Goal: Information Seeking & Learning: Learn about a topic

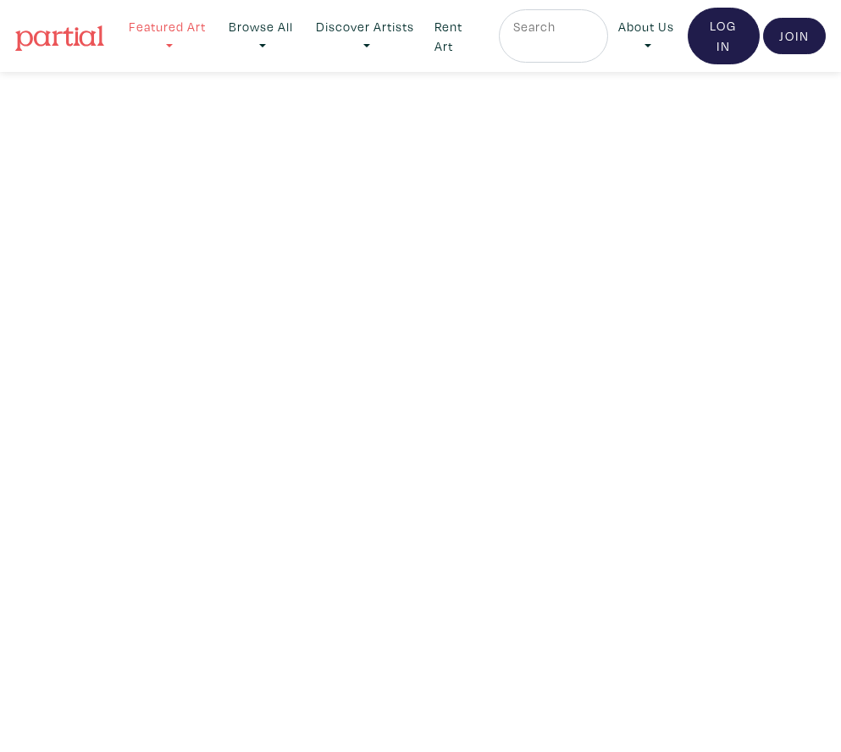
click at [169, 25] on link "Featured Art" at bounding box center [167, 36] width 96 height 54
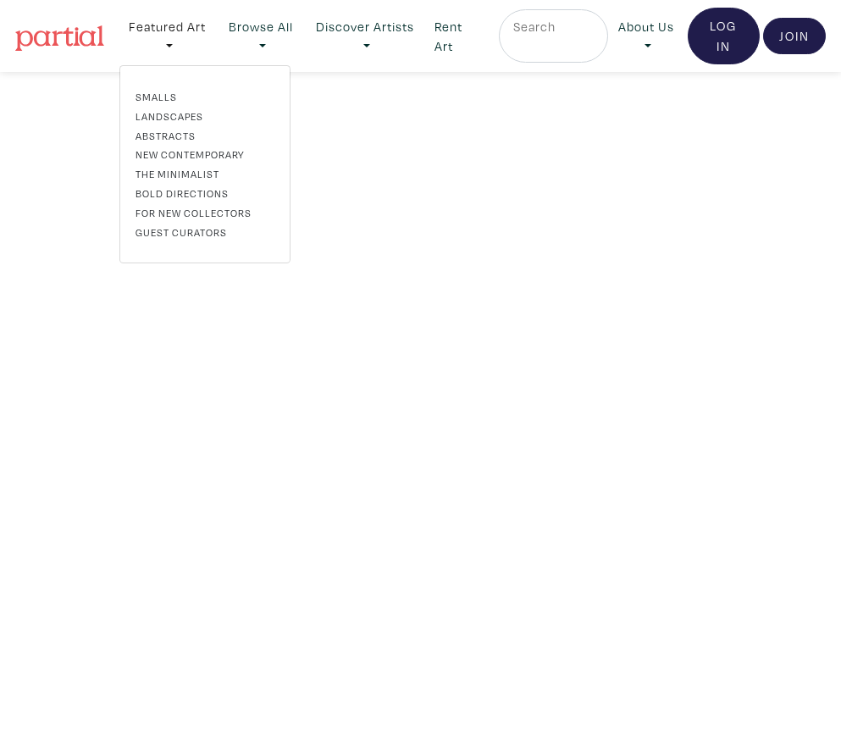
click at [169, 123] on link "Landscapes" at bounding box center [205, 115] width 139 height 15
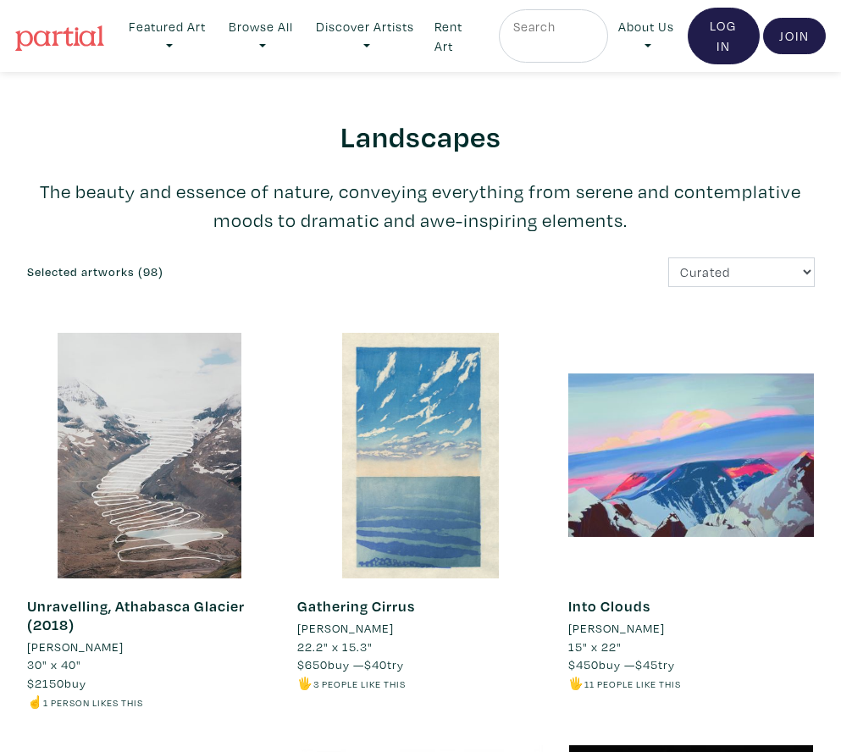
click at [72, 53] on link at bounding box center [59, 36] width 89 height 39
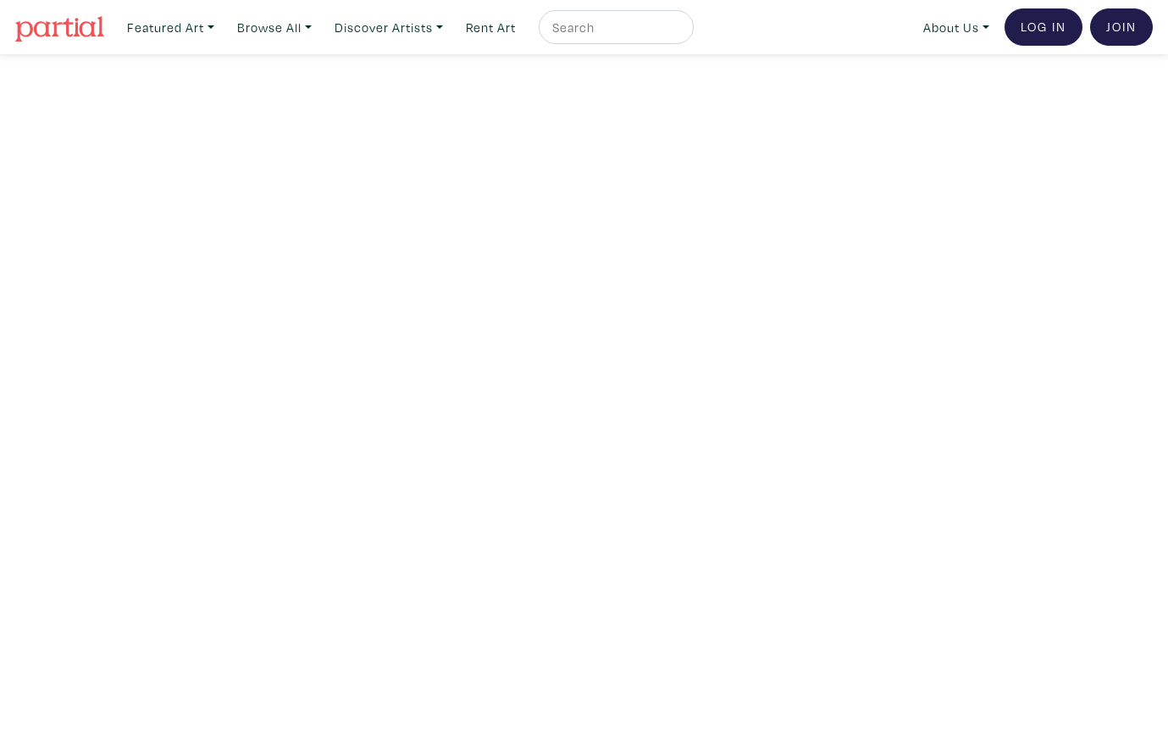
click at [598, 25] on input "text" at bounding box center [614, 27] width 127 height 21
type input "metis"
click at [681, 32] on button "submit" at bounding box center [681, 32] width 0 height 0
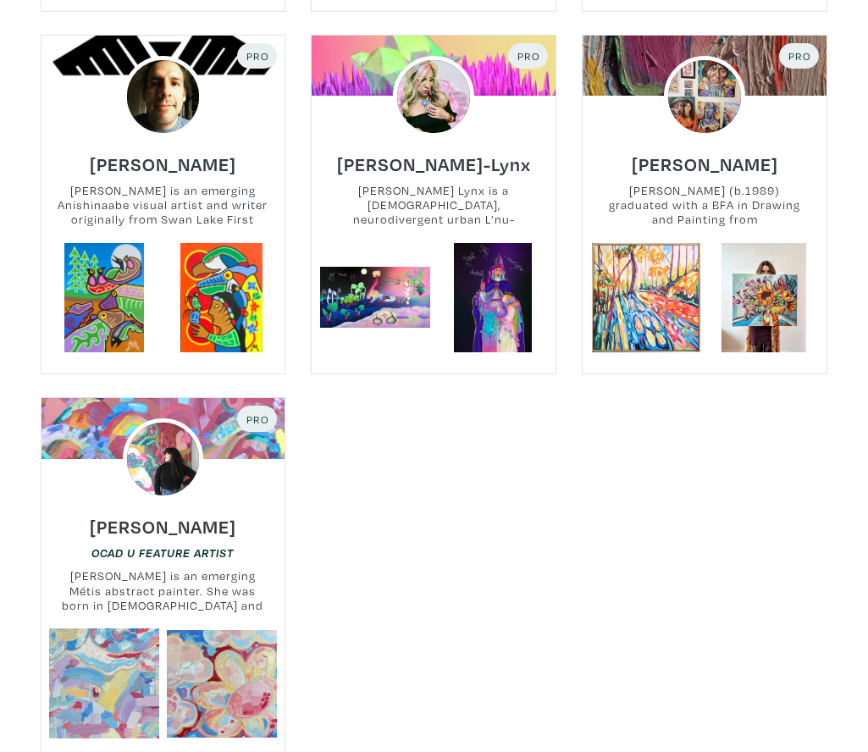
scroll to position [1183, 0]
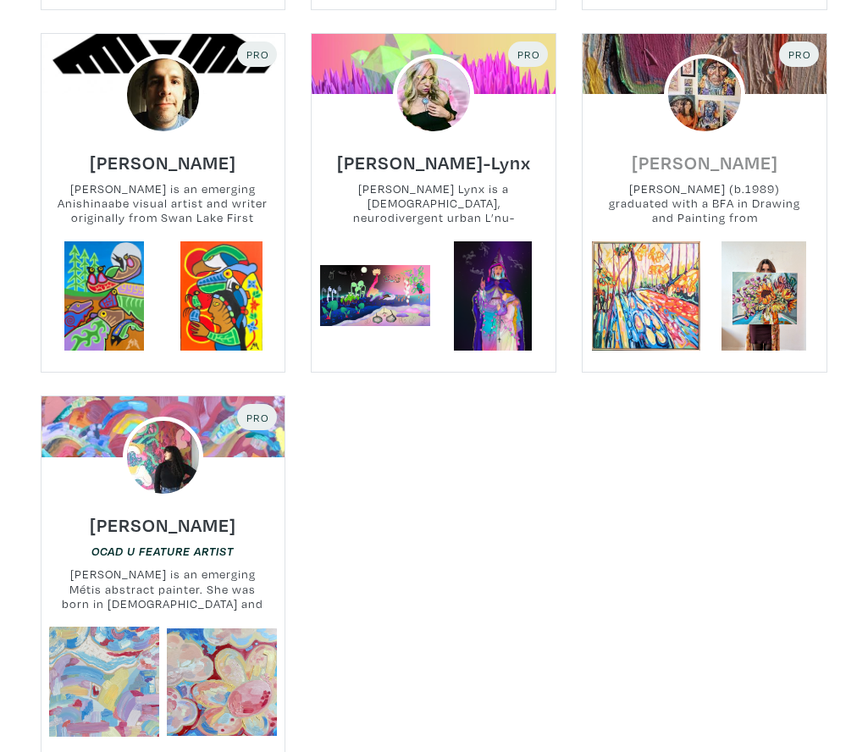
click at [681, 151] on h6 "[PERSON_NAME]" at bounding box center [705, 162] width 147 height 23
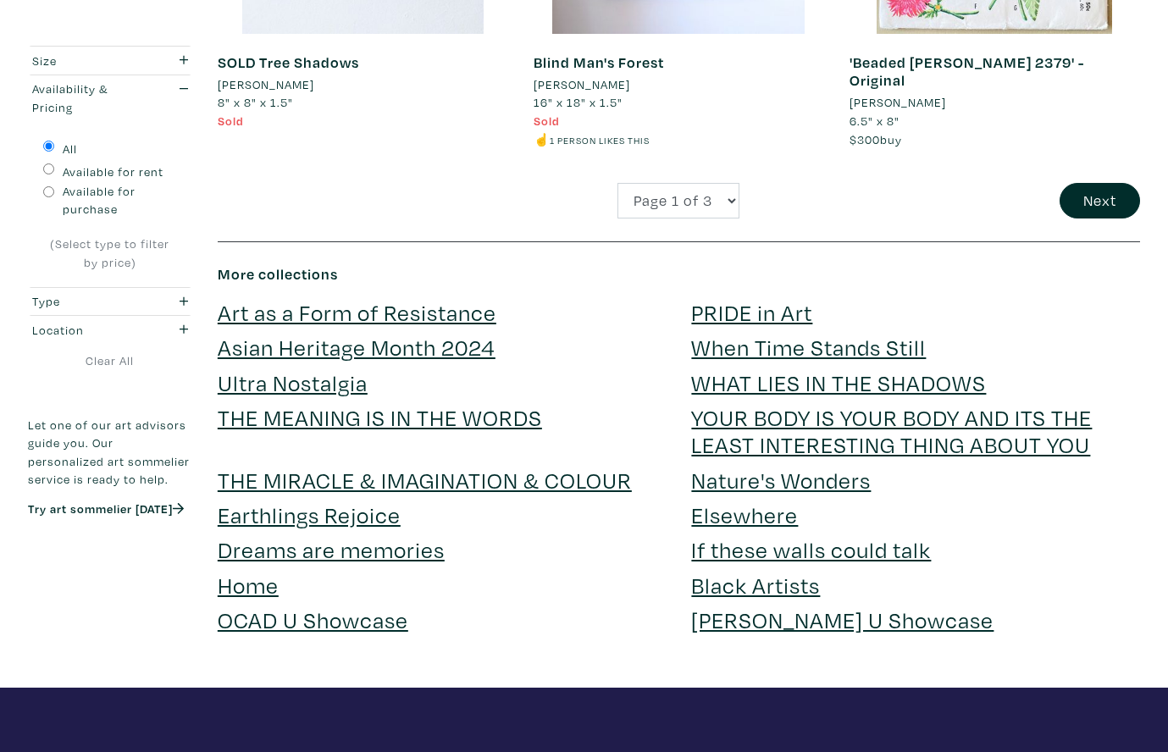
scroll to position [3621, 0]
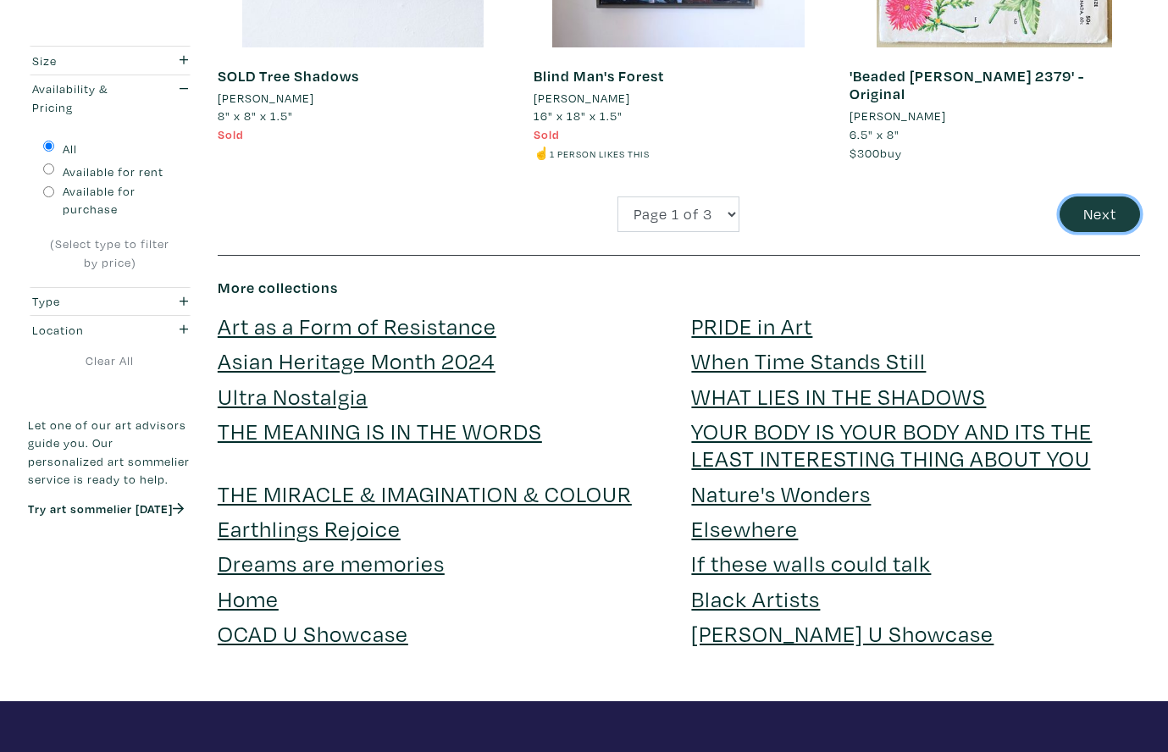
click at [1125, 197] on button "Next" at bounding box center [1100, 215] width 80 height 36
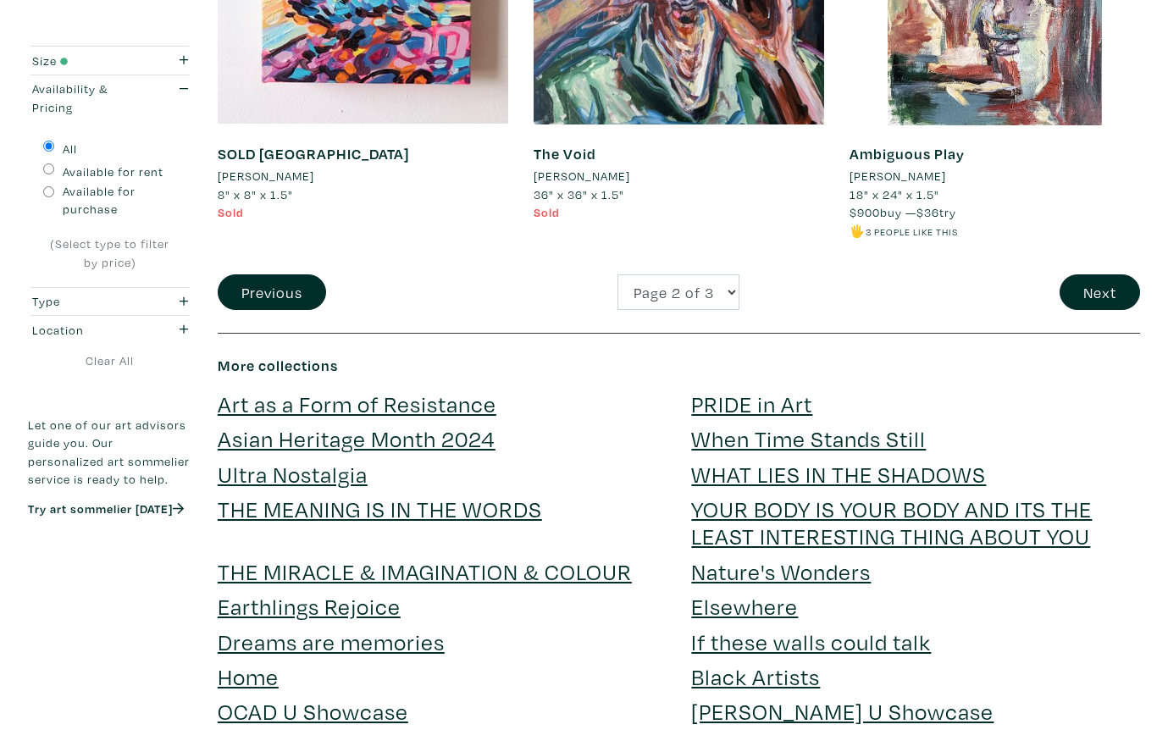
scroll to position [3529, 0]
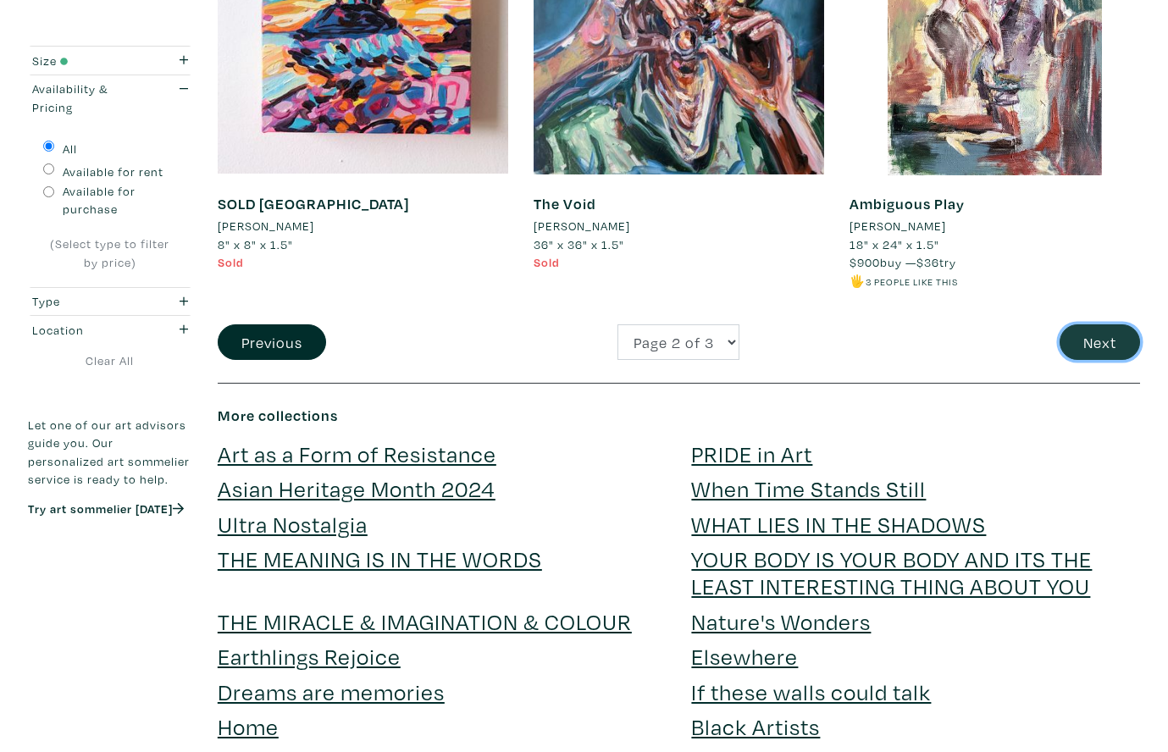
click at [1098, 341] on button "Next" at bounding box center [1100, 342] width 80 height 36
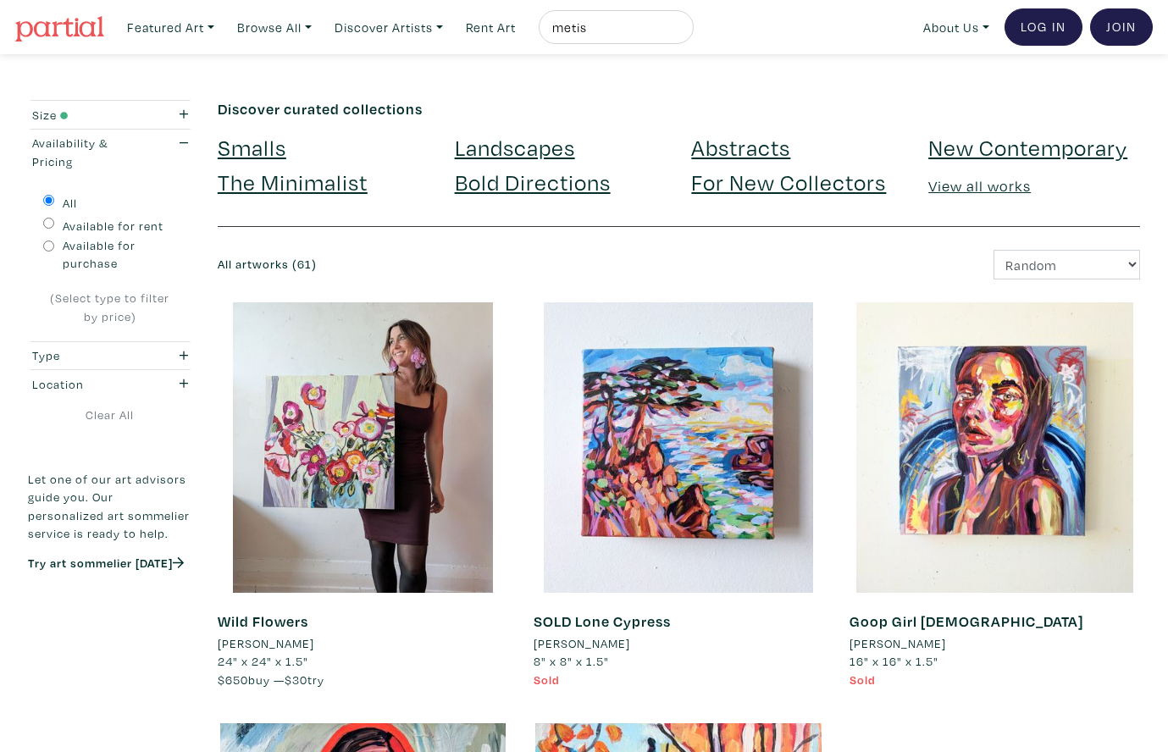
click at [582, 30] on input "metis" at bounding box center [614, 27] width 127 height 21
type input "indigenous"
click at [681, 32] on button "submit" at bounding box center [681, 32] width 0 height 0
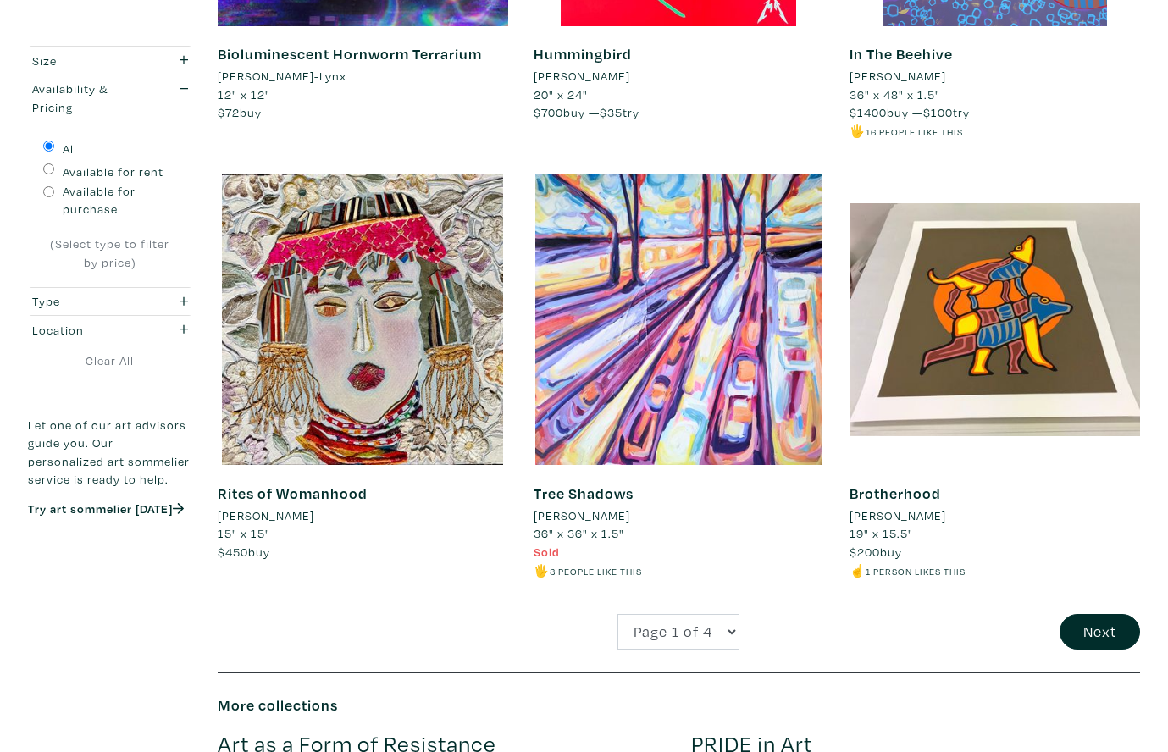
scroll to position [3213, 0]
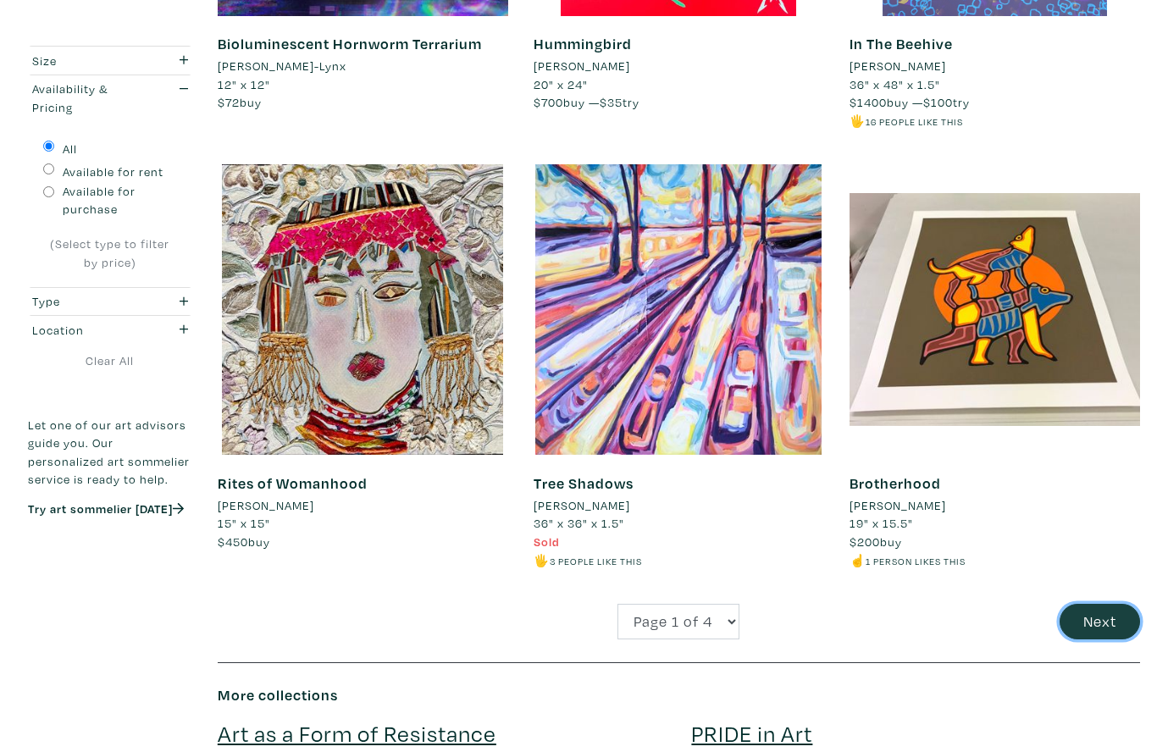
click at [1106, 624] on button "Next" at bounding box center [1100, 622] width 80 height 36
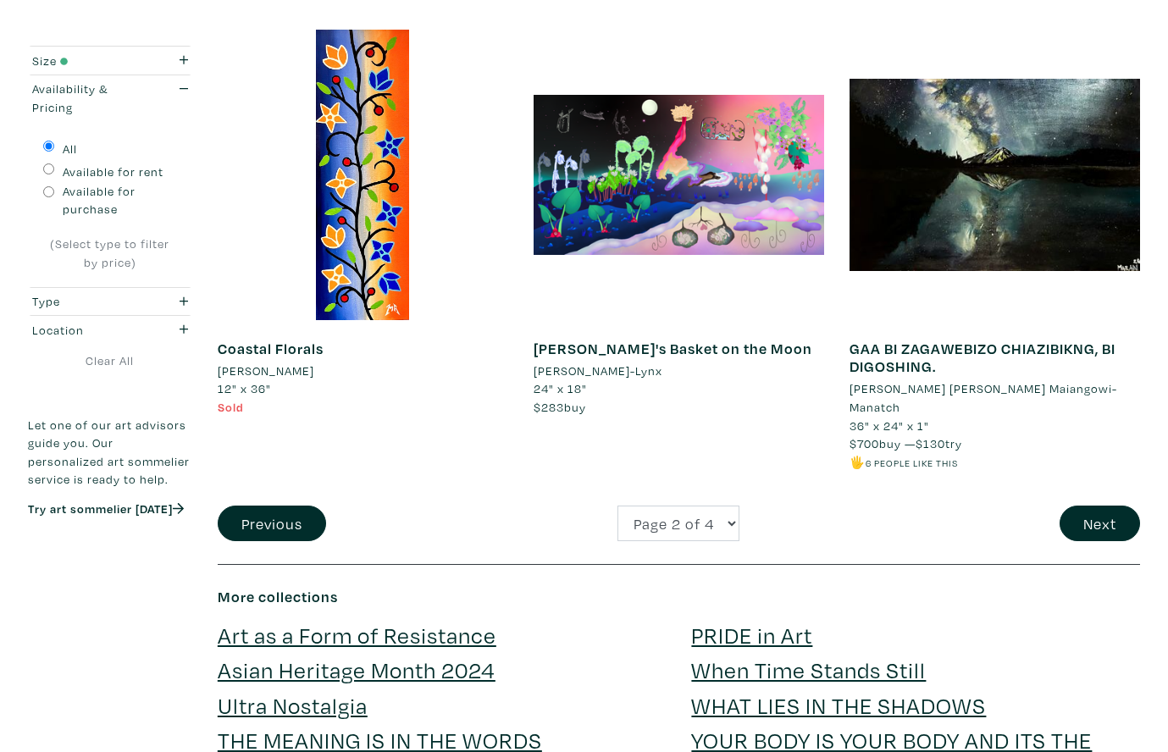
scroll to position [3349, 0]
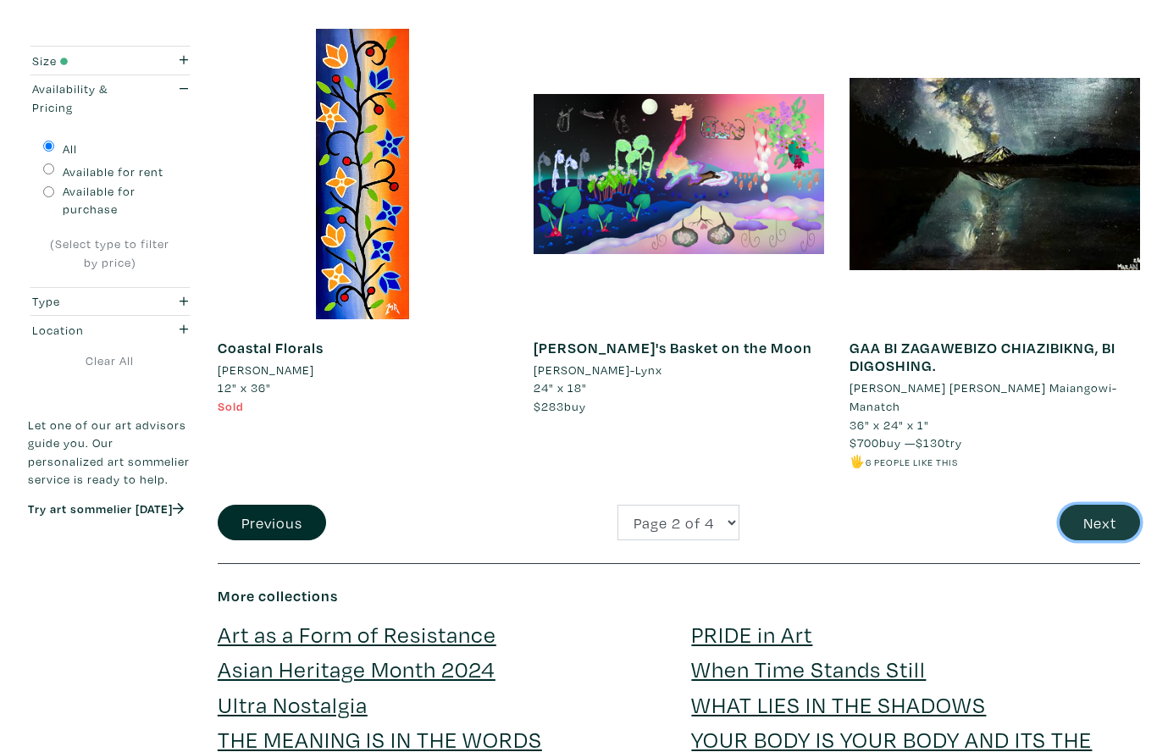
click at [1105, 509] on button "Next" at bounding box center [1100, 523] width 80 height 36
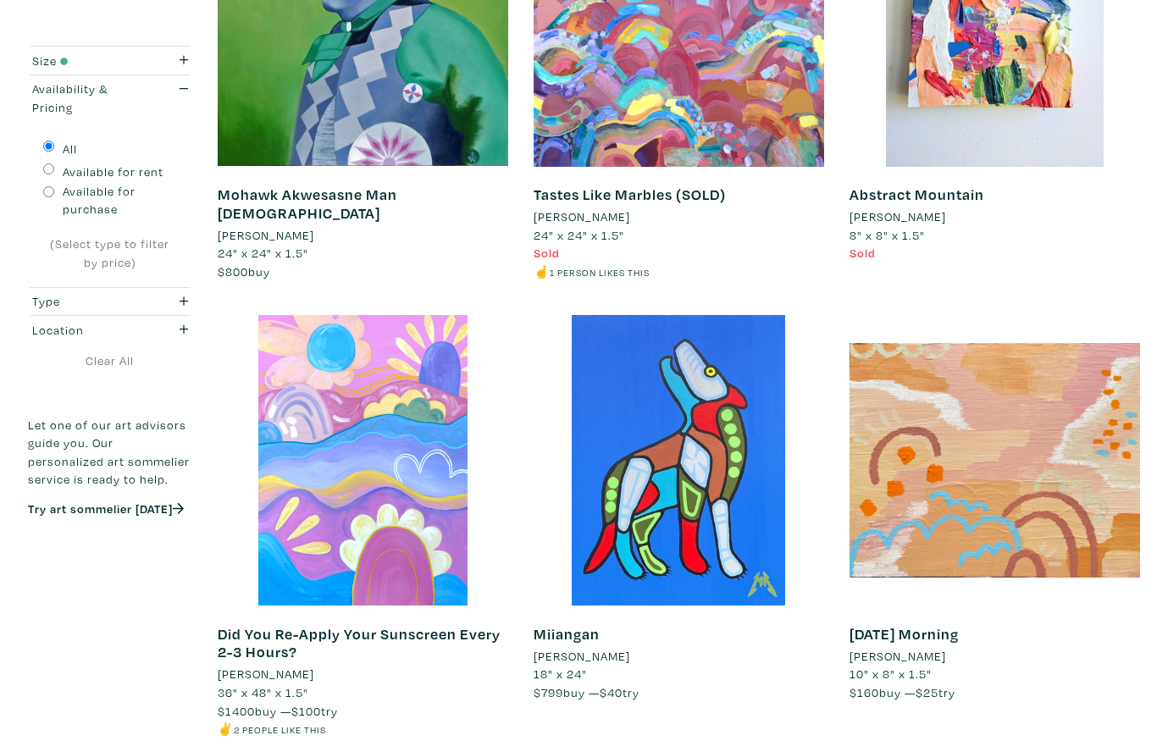
scroll to position [1302, 0]
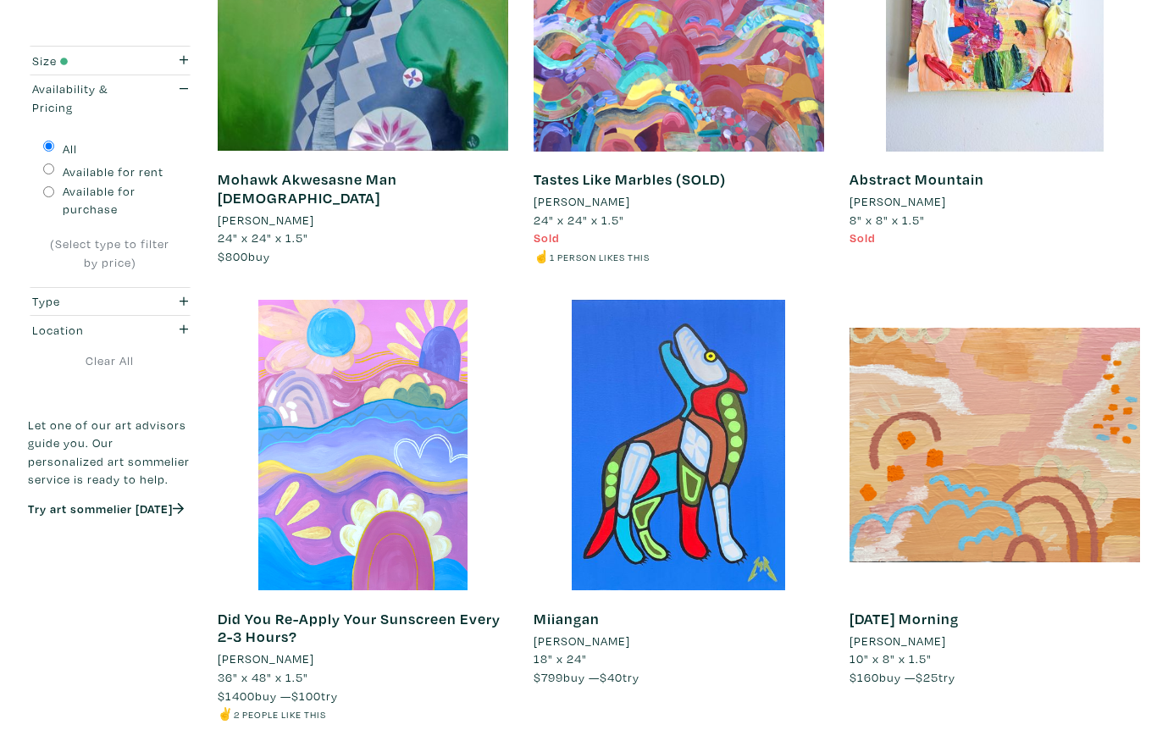
click at [287, 211] on li "Blaine White" at bounding box center [266, 220] width 97 height 19
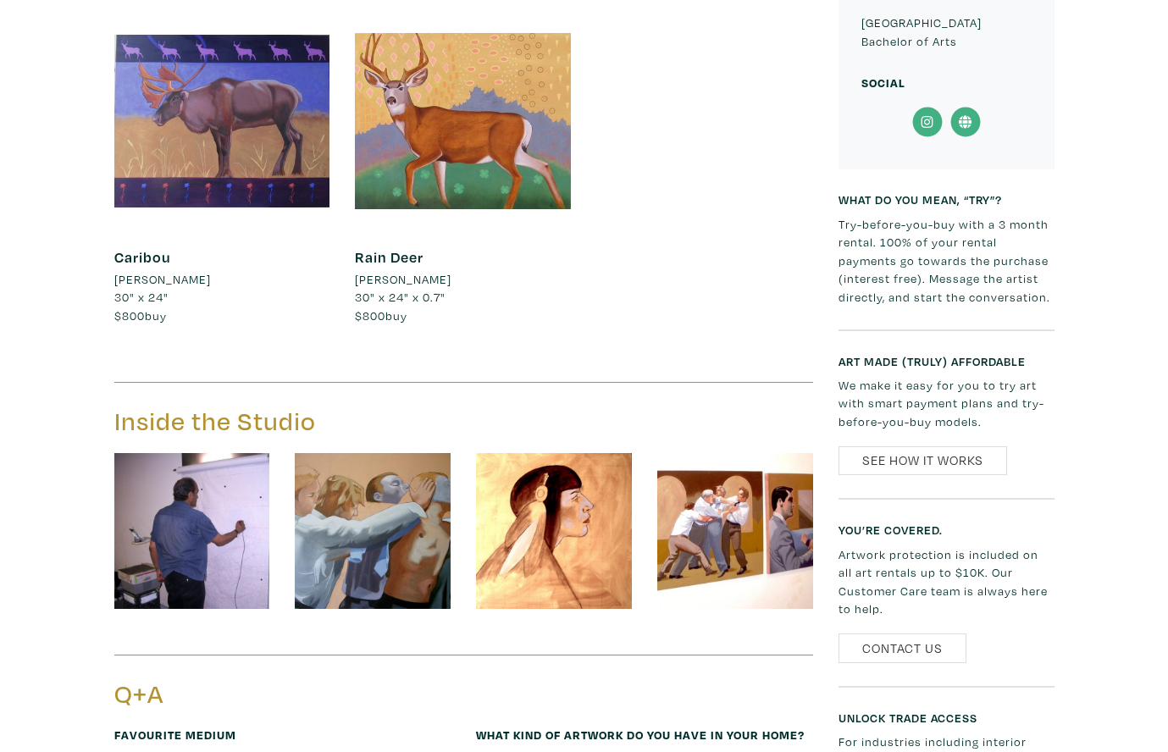
scroll to position [1932, 0]
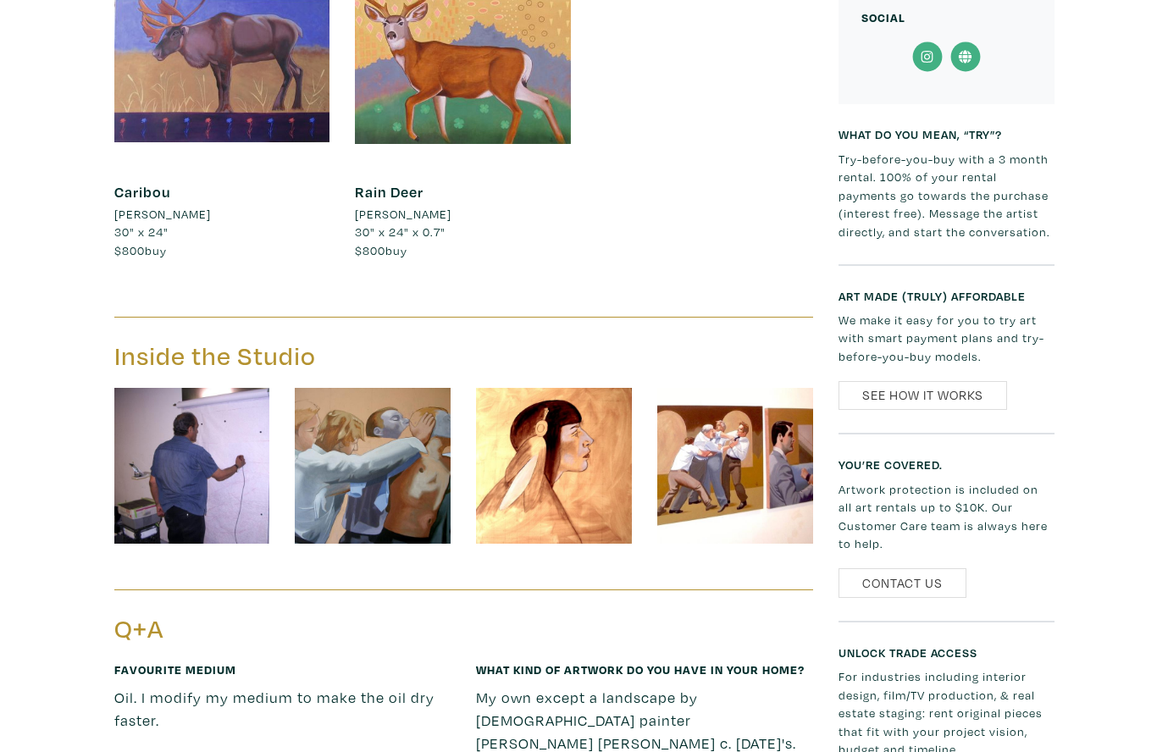
scroll to position [1998, 0]
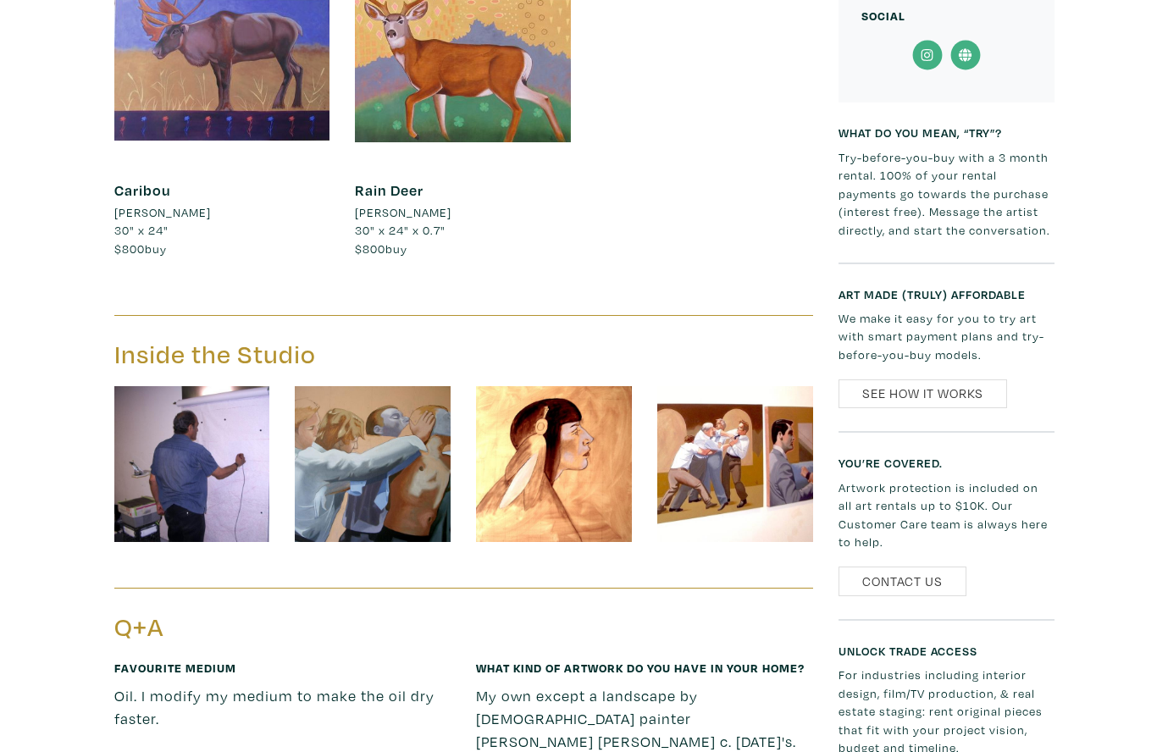
click at [208, 408] on img at bounding box center [192, 464] width 156 height 156
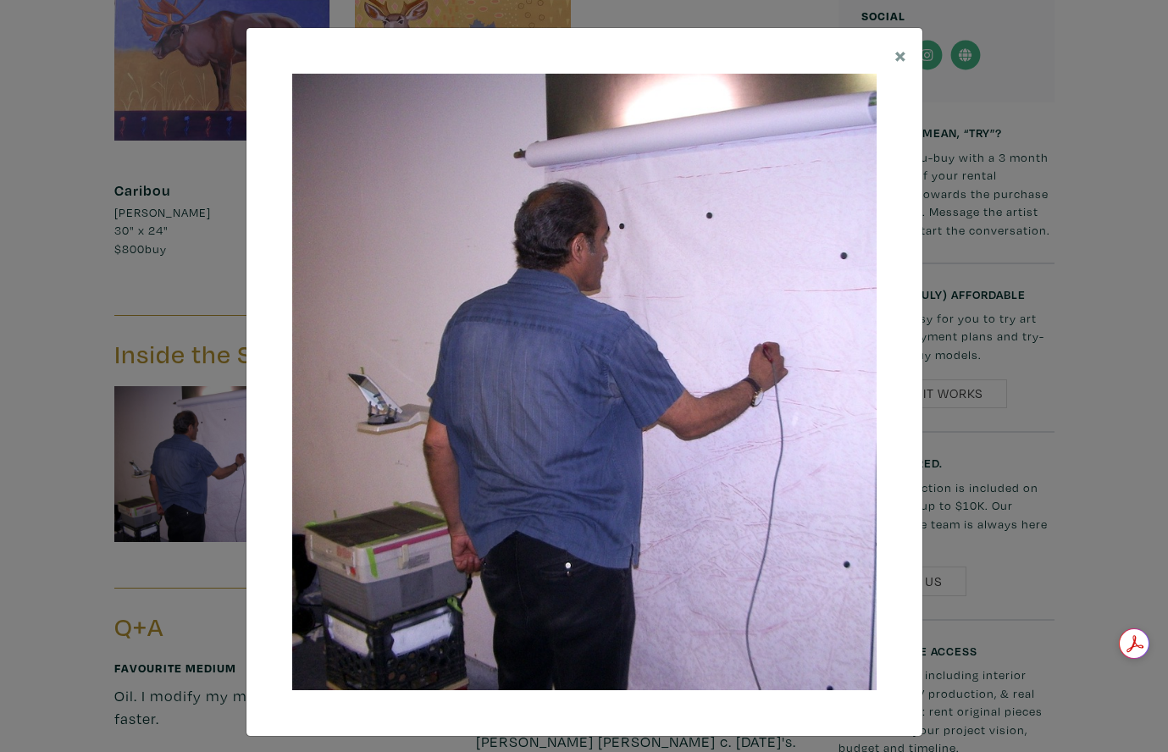
click at [69, 252] on div "× Save changes Close" at bounding box center [584, 376] width 1168 height 752
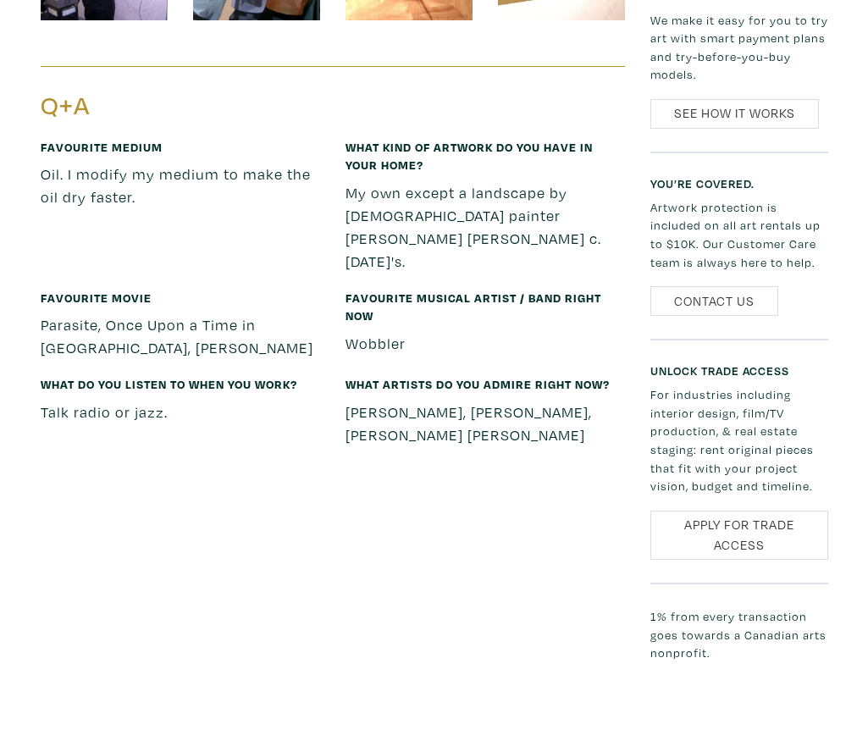
scroll to position [2359, 0]
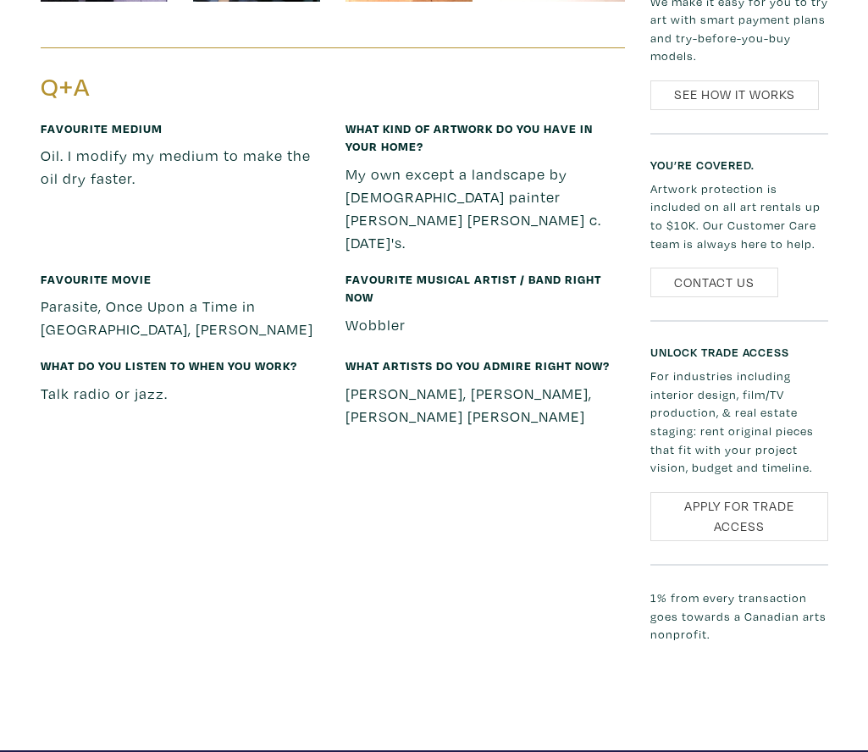
click at [213, 356] on div "What do you listen to when you work? Talk radio or jazz." at bounding box center [180, 399] width 305 height 87
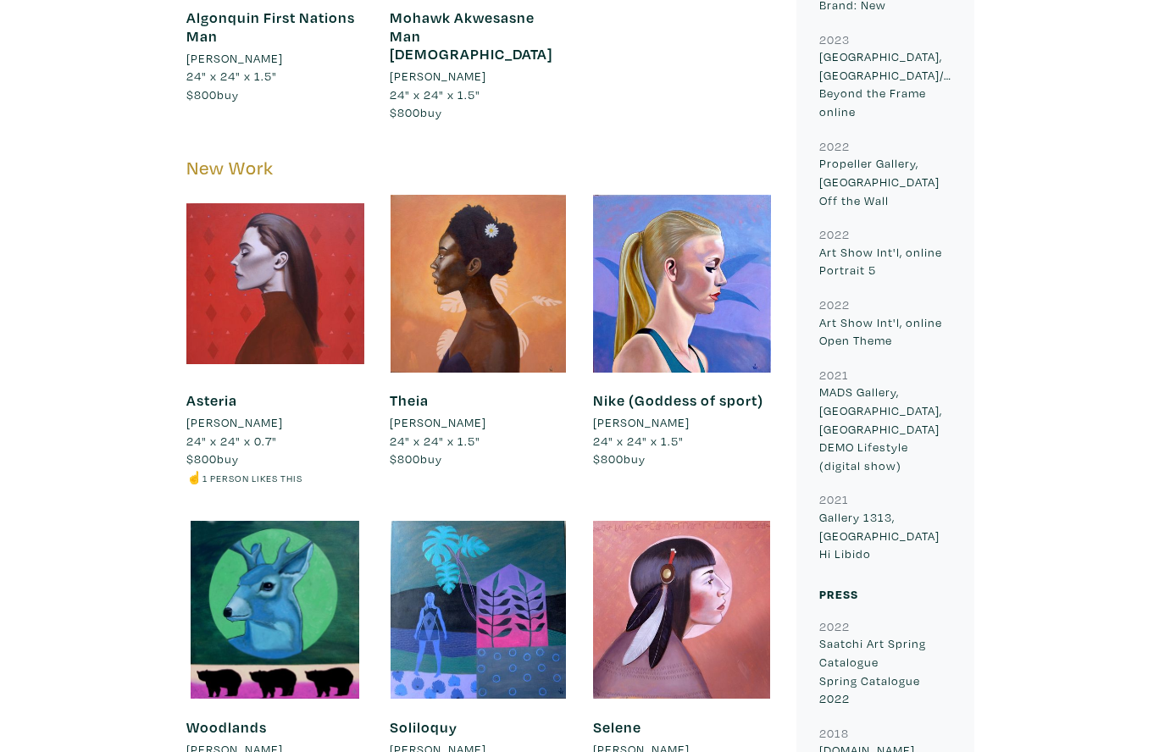
scroll to position [0, 0]
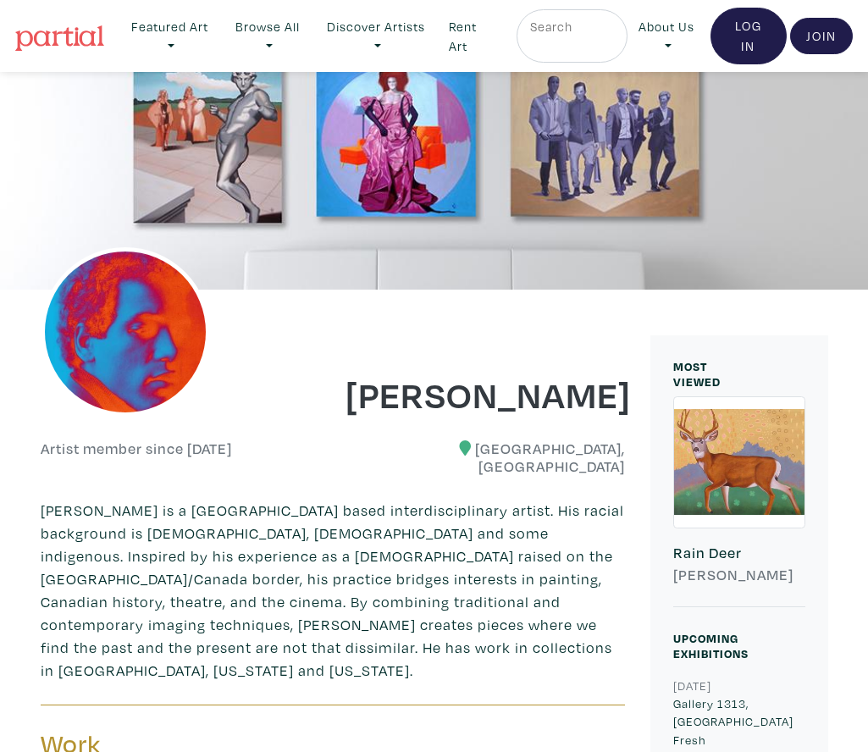
click at [577, 41] on form at bounding box center [572, 36] width 86 height 41
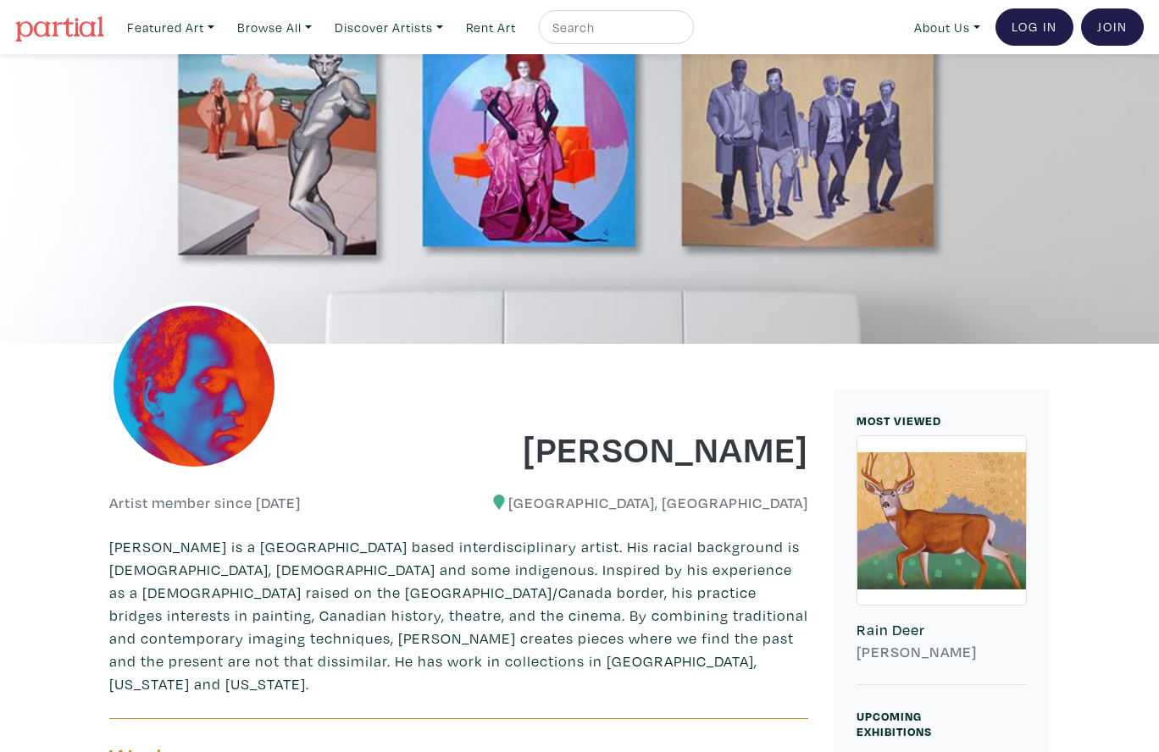
click at [601, 31] on input "text" at bounding box center [614, 27] width 127 height 21
click at [91, 31] on img at bounding box center [59, 28] width 89 height 25
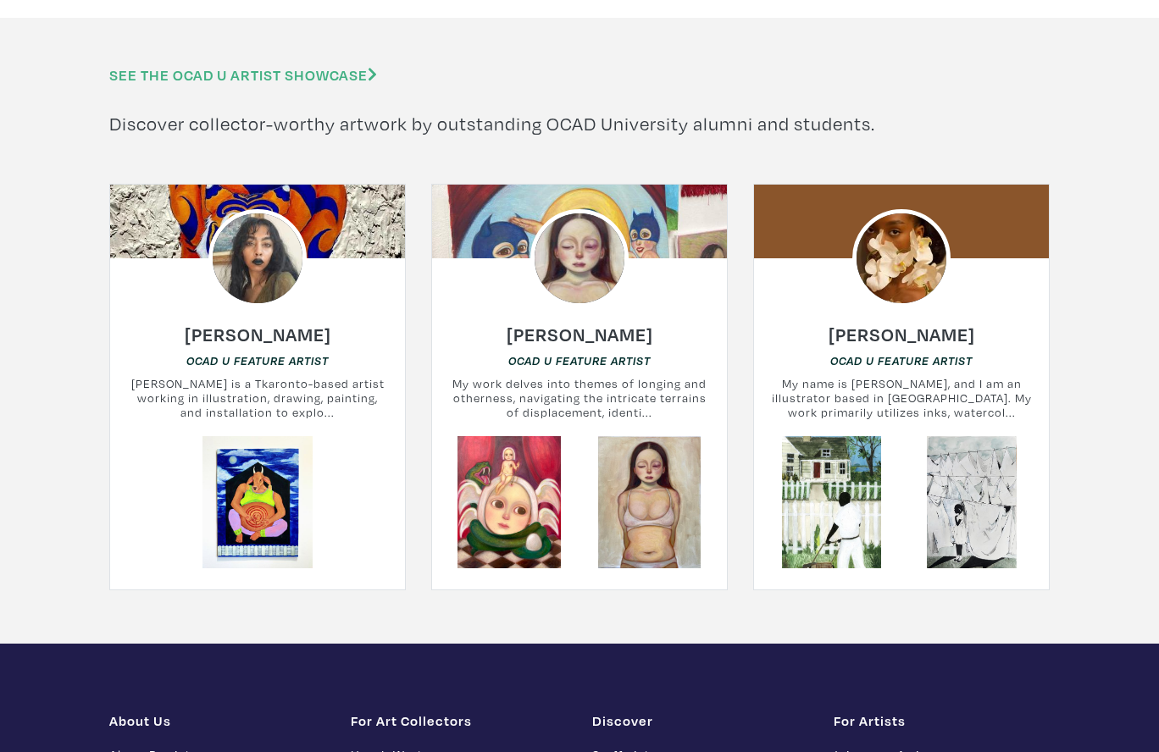
scroll to position [2184, 0]
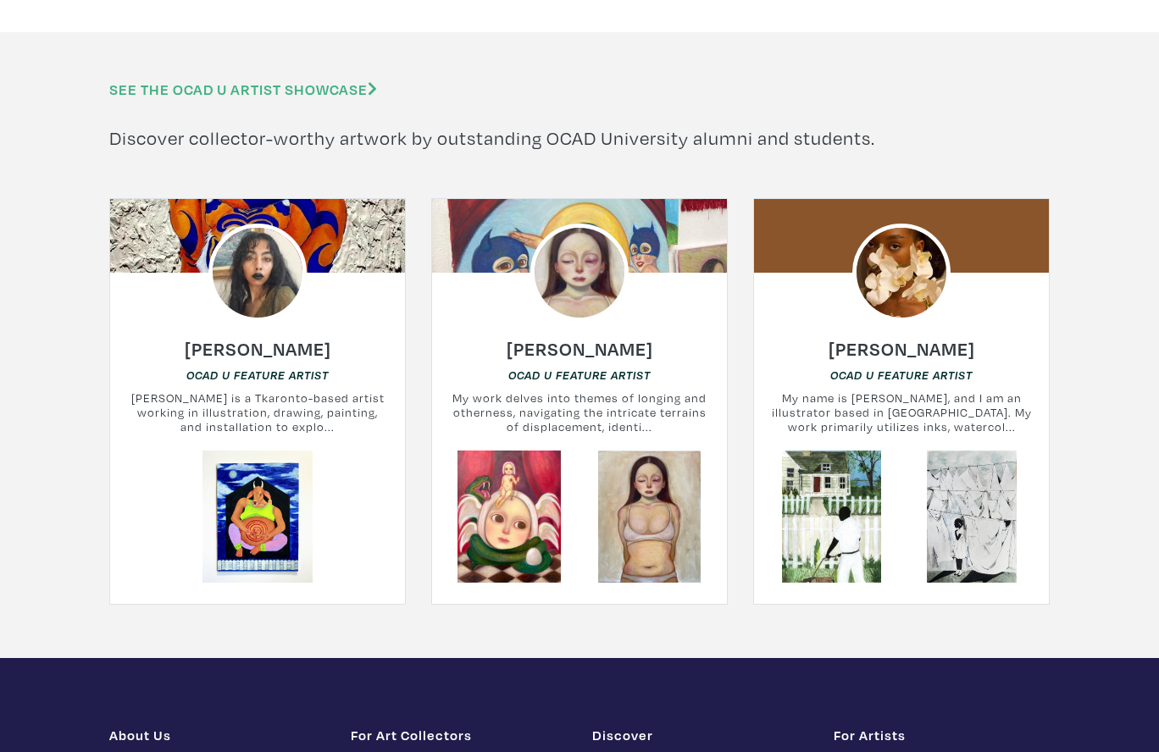
click at [331, 80] on link "See the OCAD U Artist Showcase" at bounding box center [243, 89] width 268 height 19
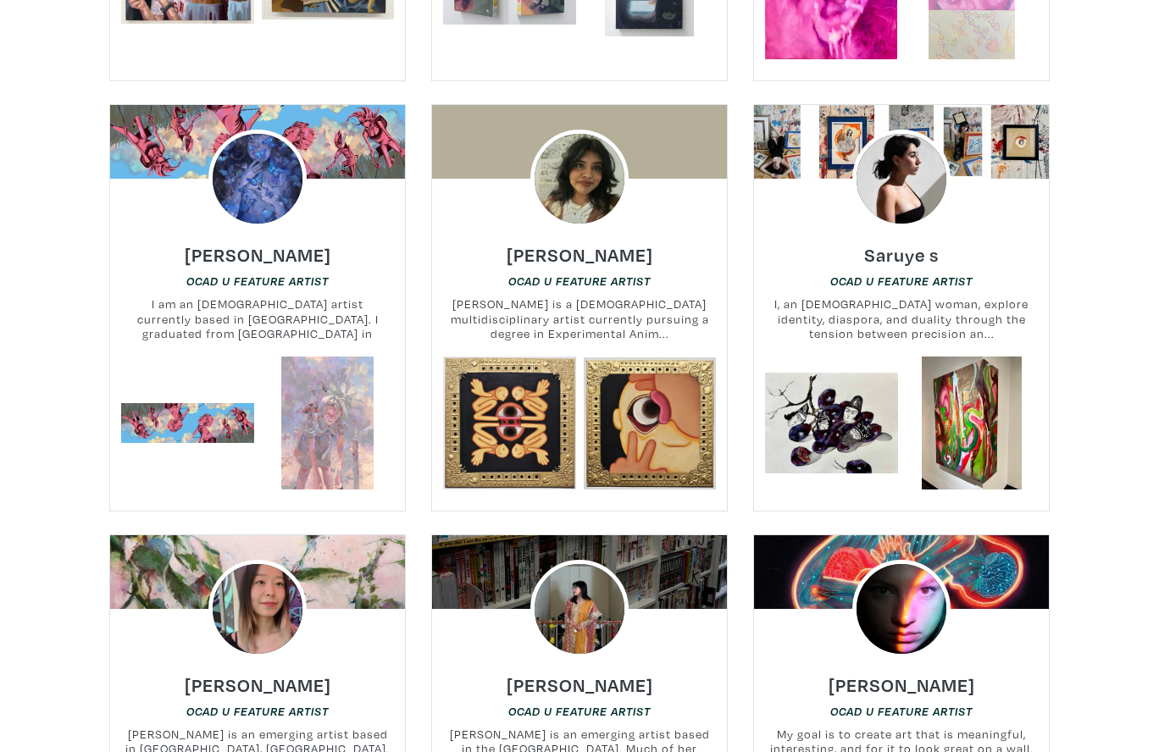
scroll to position [1444, 0]
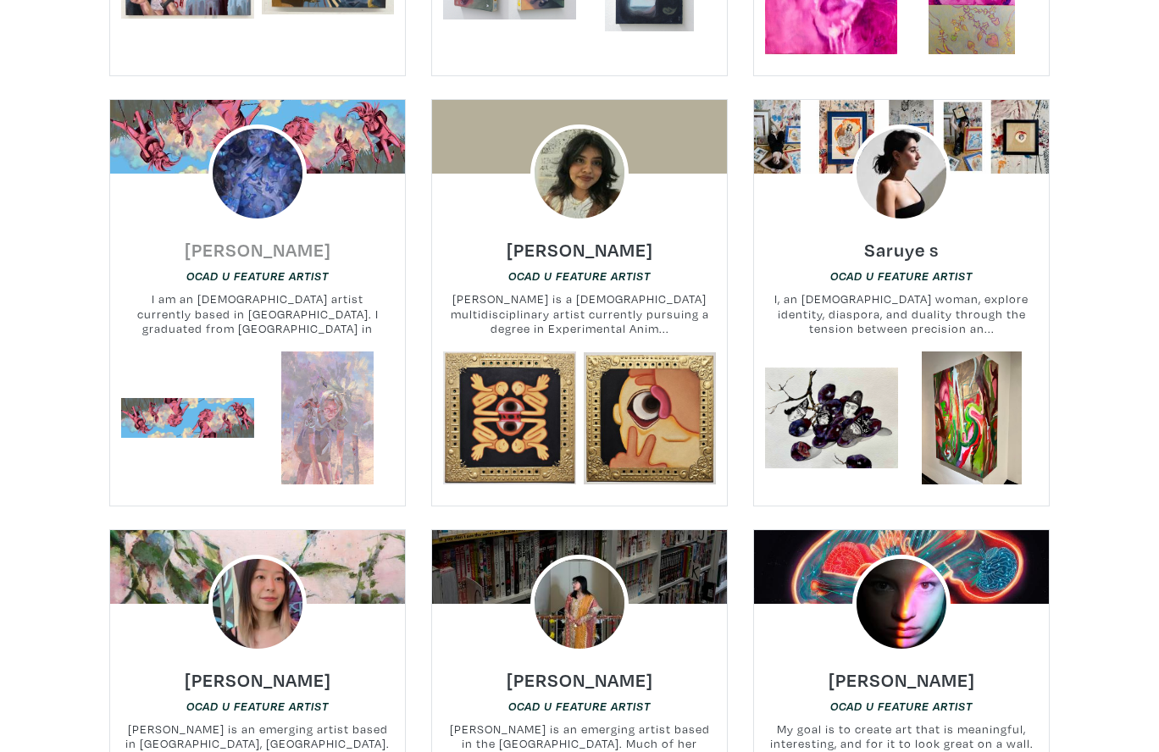
click at [248, 238] on h6 "[PERSON_NAME]" at bounding box center [258, 249] width 147 height 23
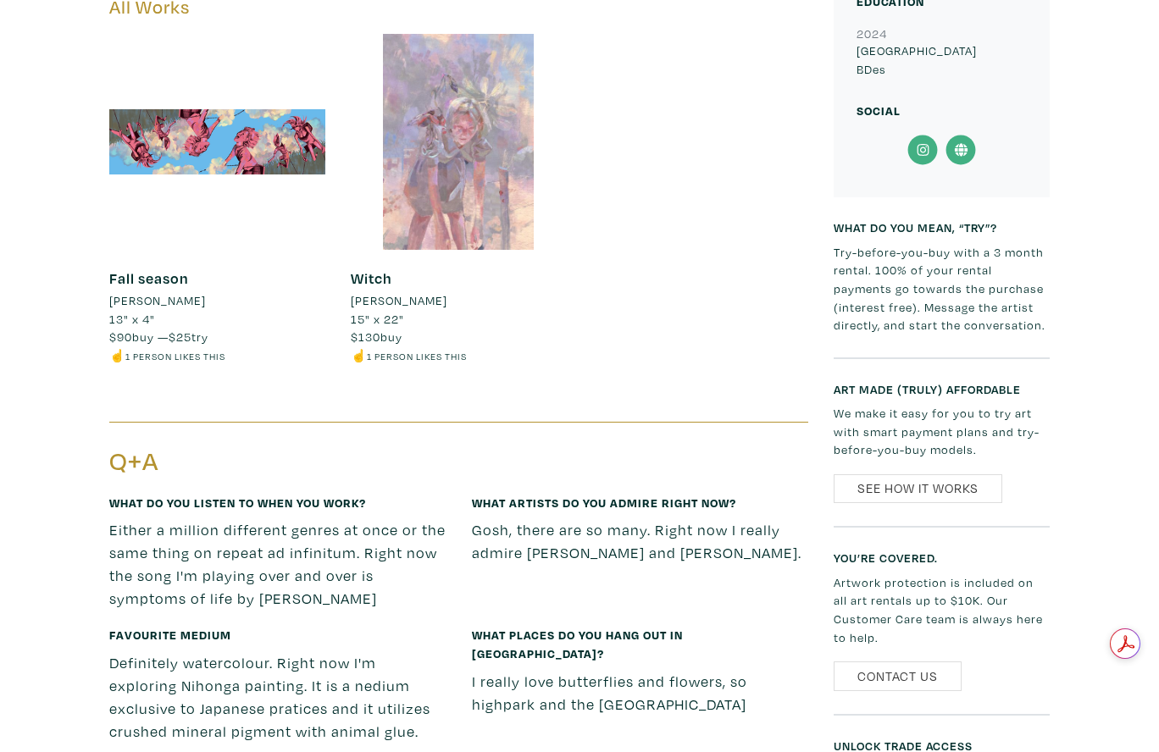
scroll to position [838, 0]
click at [435, 131] on div at bounding box center [459, 143] width 216 height 216
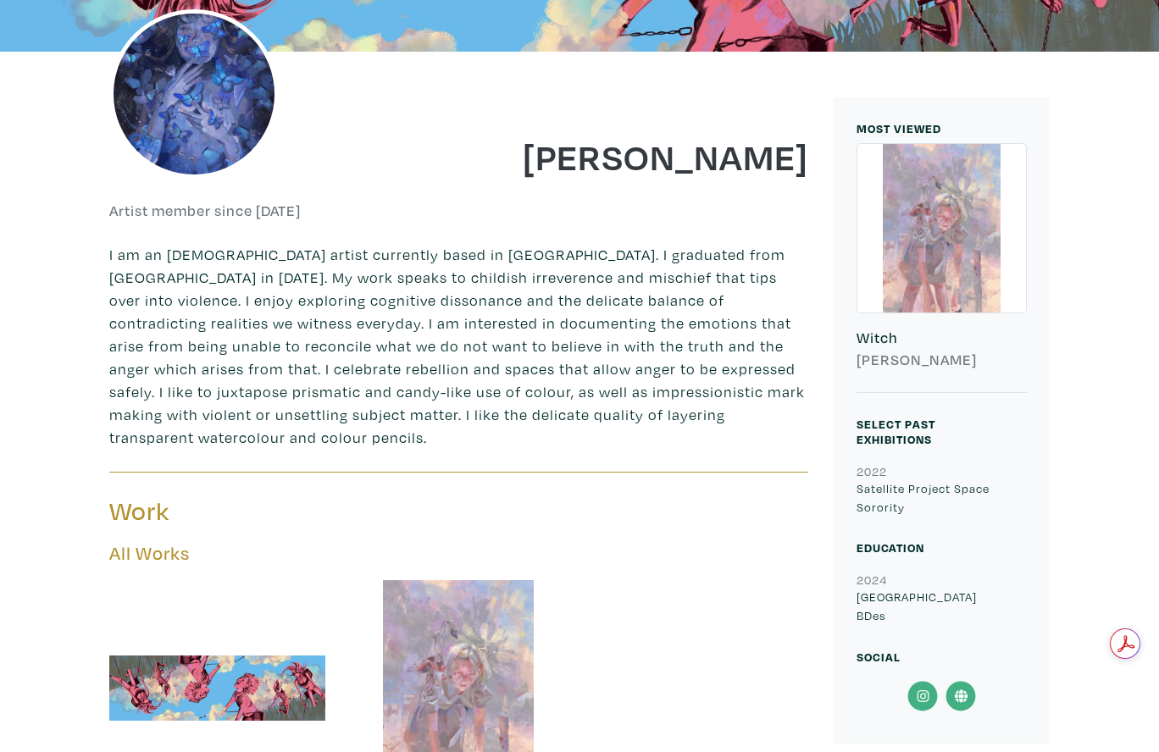
scroll to position [0, 0]
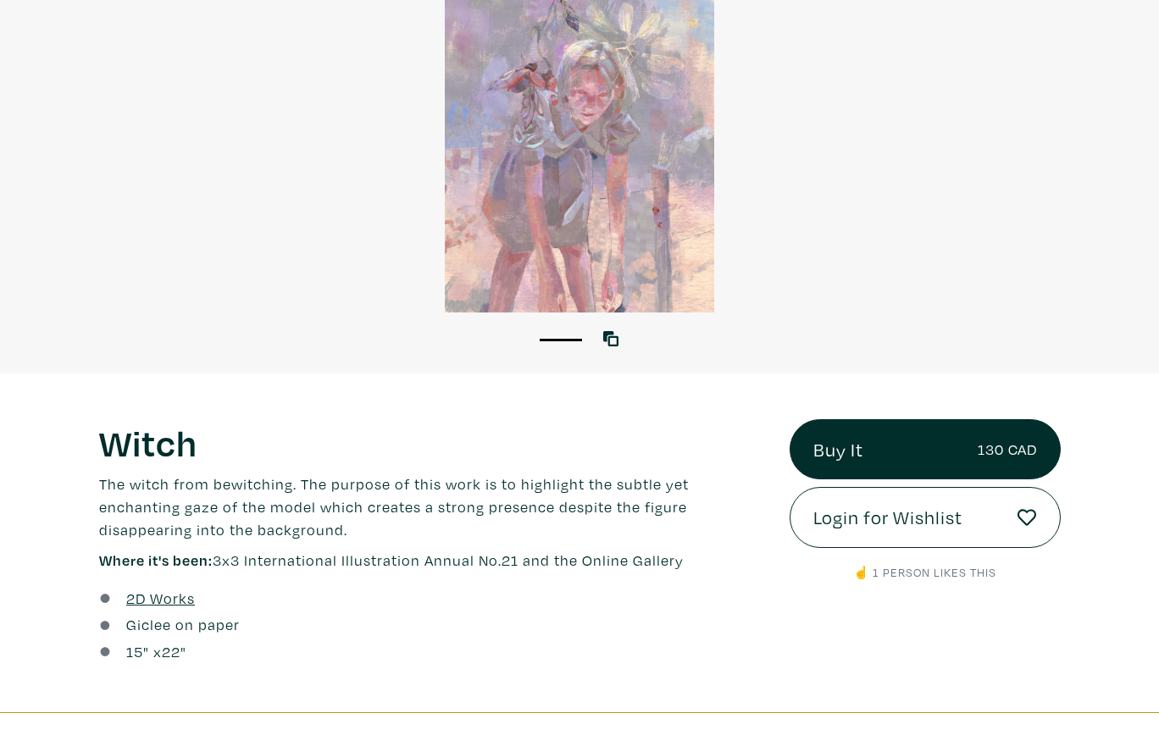
scroll to position [222, 0]
